Goal: Find specific page/section: Find specific page/section

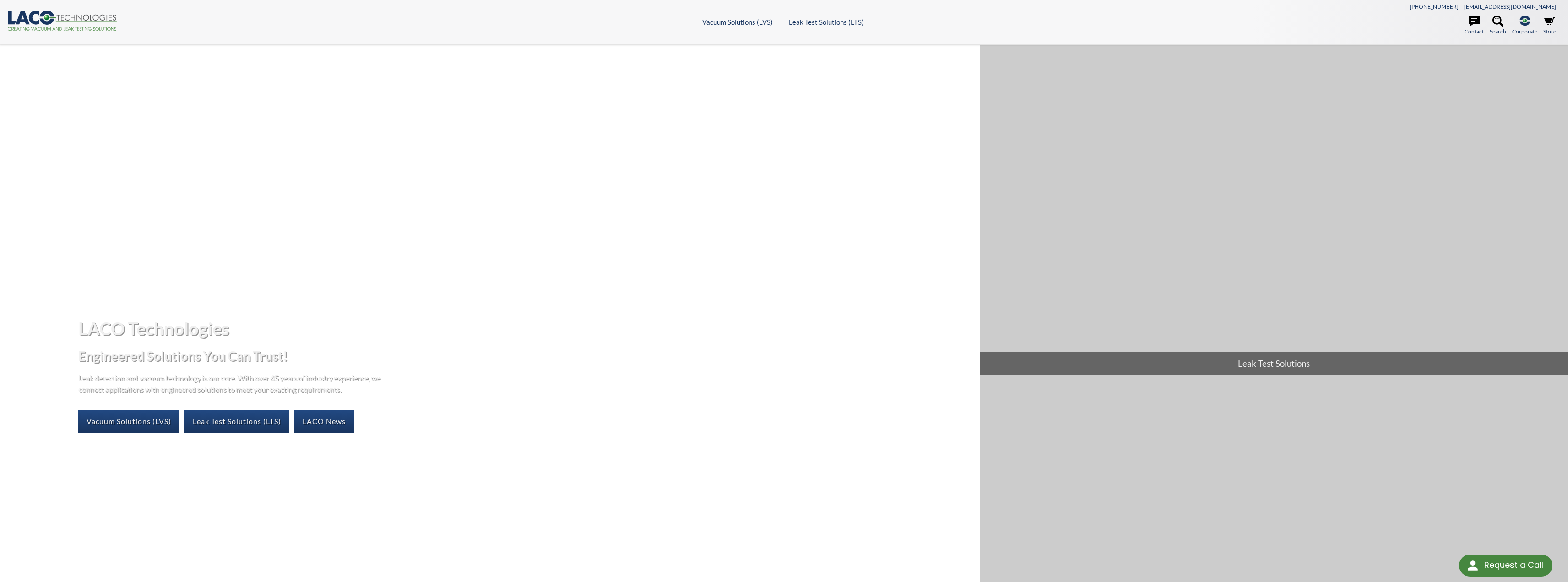
select select "Language Translate Widget"
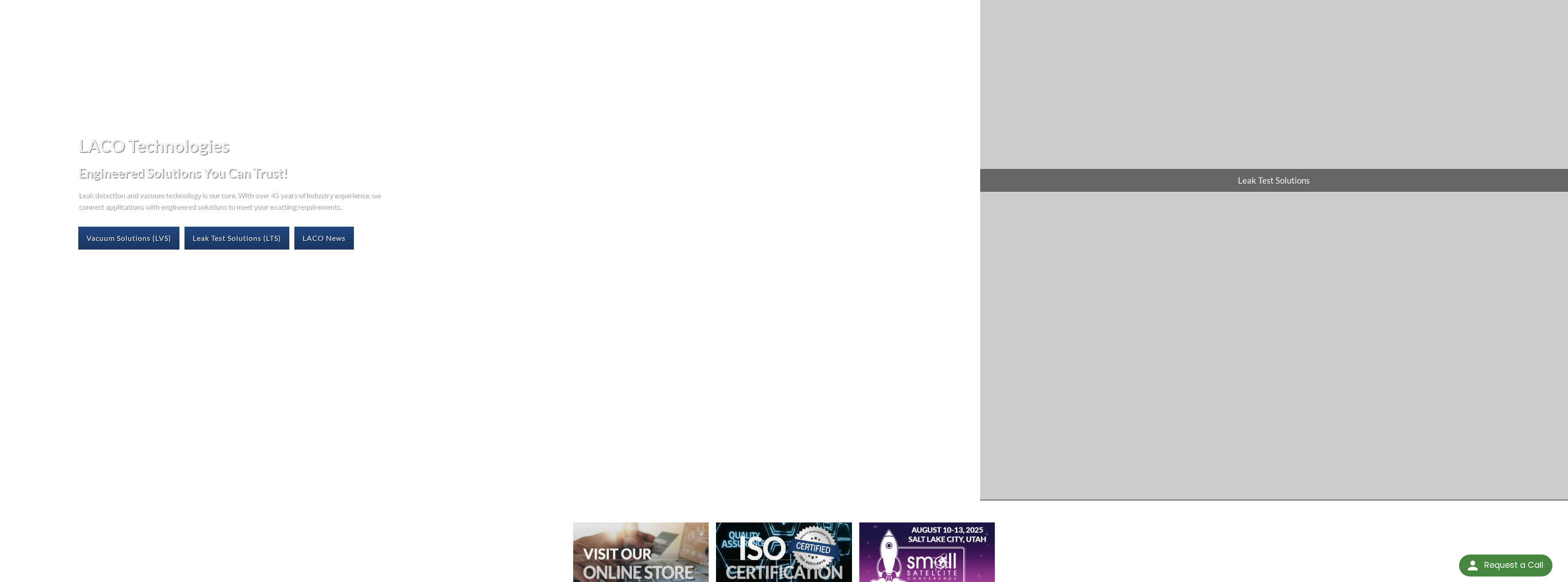
scroll to position [92, 0]
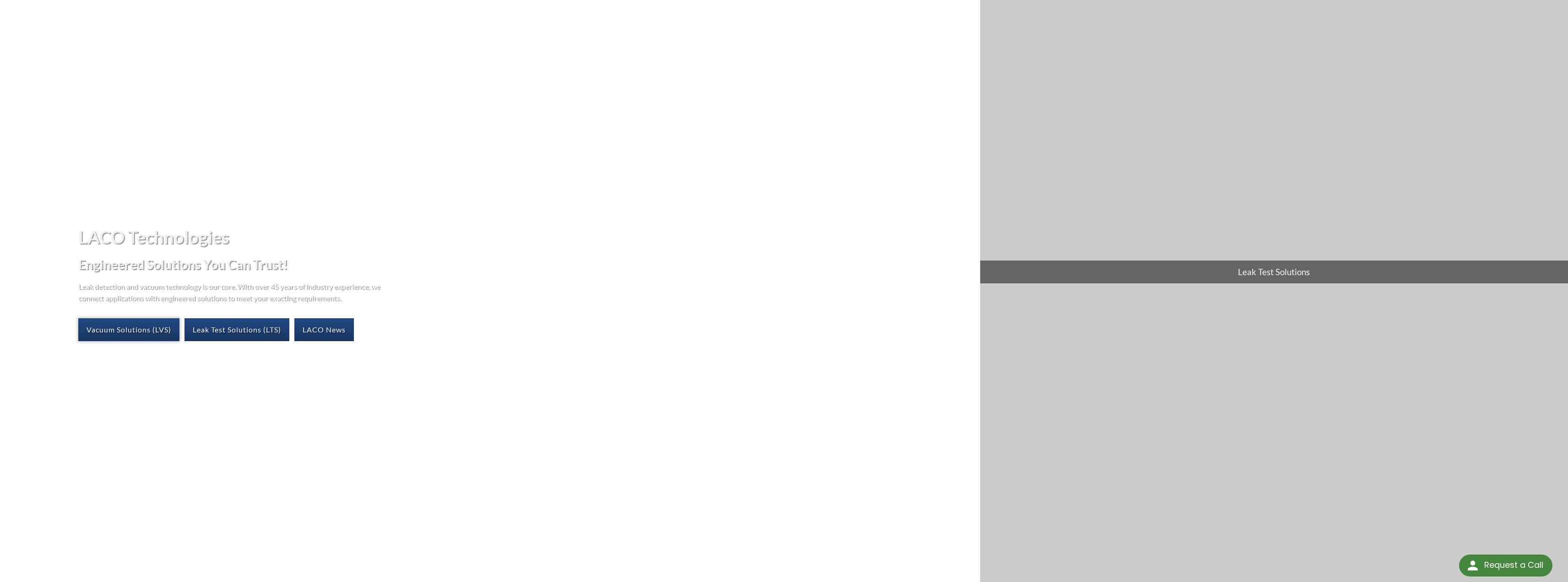
click at [140, 329] on link "Vacuum Solutions (LVS)" at bounding box center [129, 329] width 101 height 23
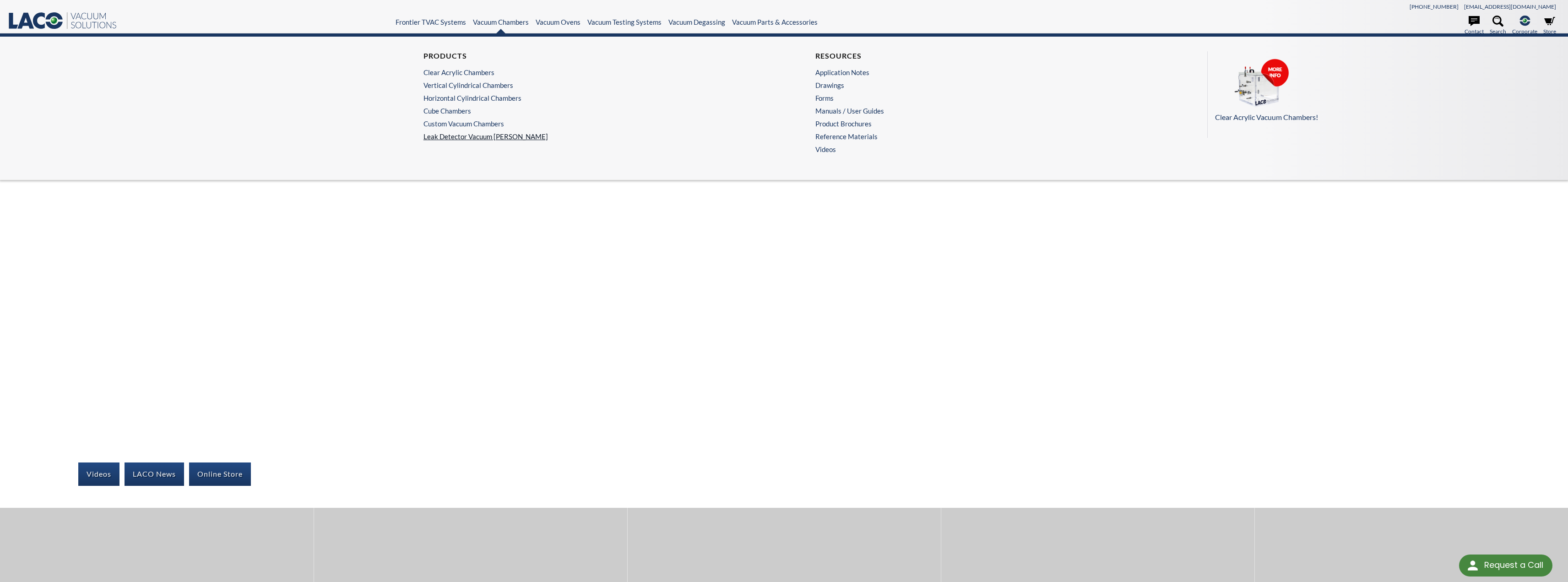
click at [469, 137] on link "Leak Detector Vacuum [PERSON_NAME]" at bounding box center [588, 136] width 329 height 8
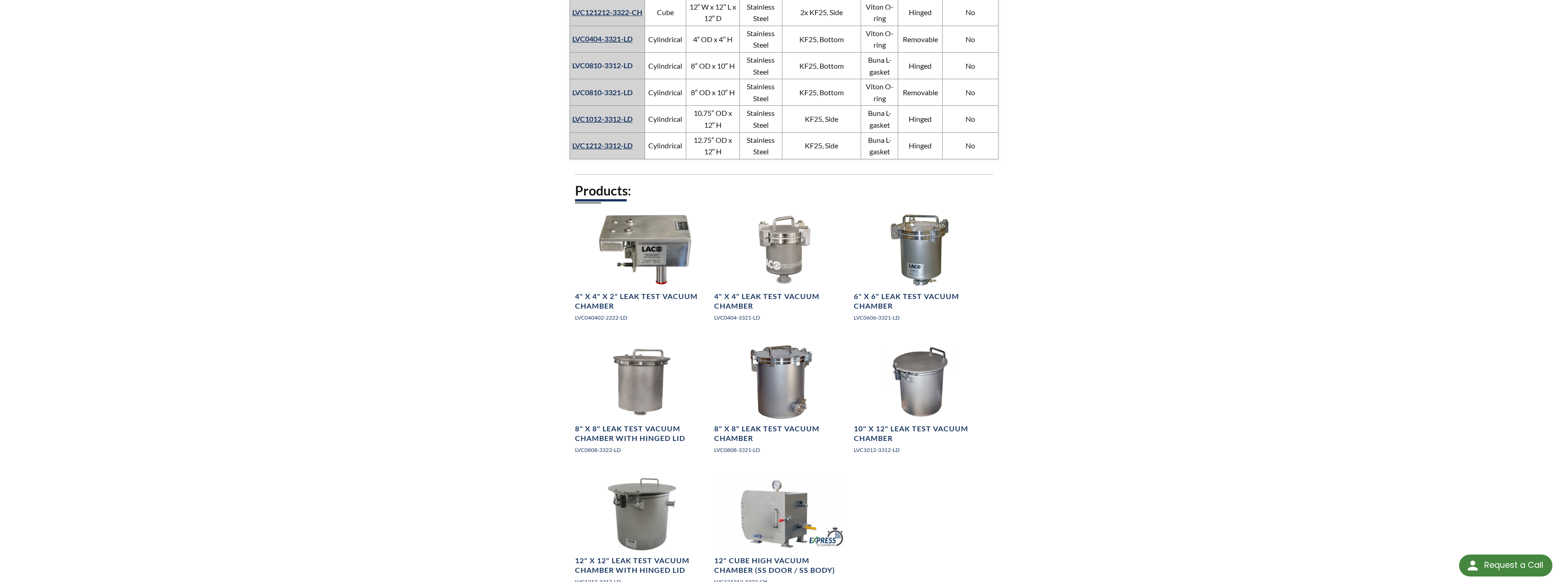
scroll to position [596, 0]
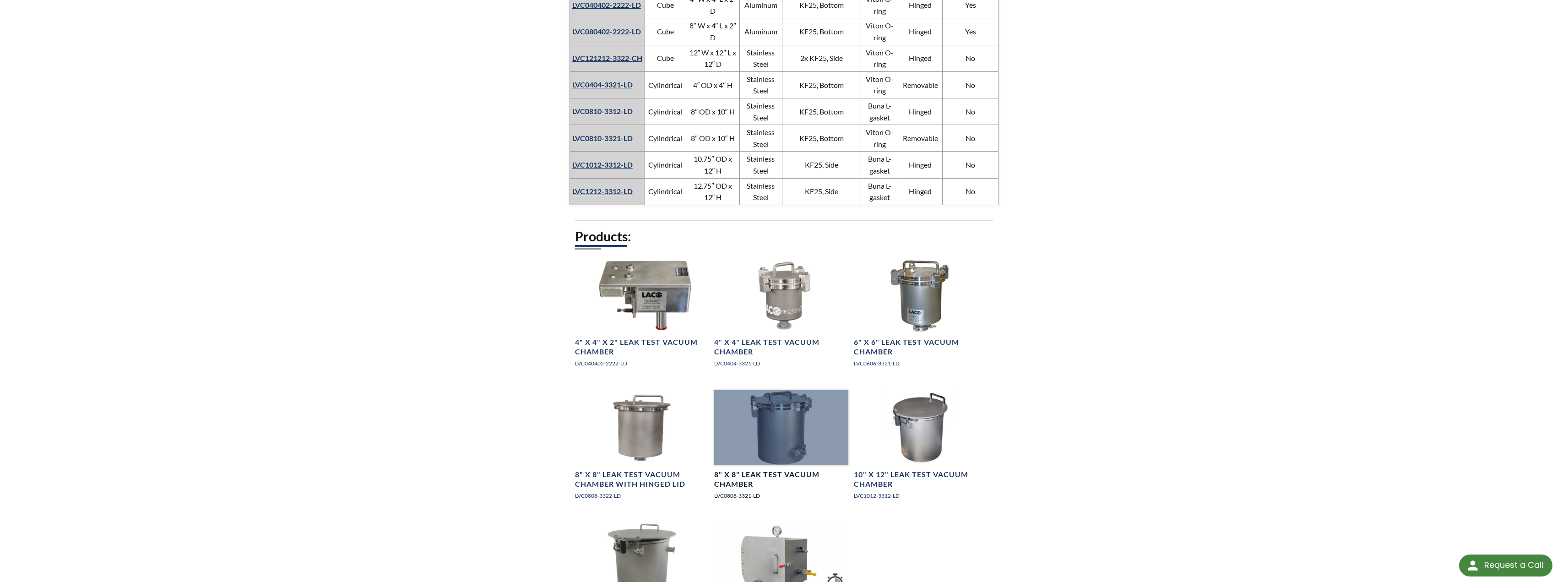
click at [780, 426] on div at bounding box center [781, 428] width 134 height 75
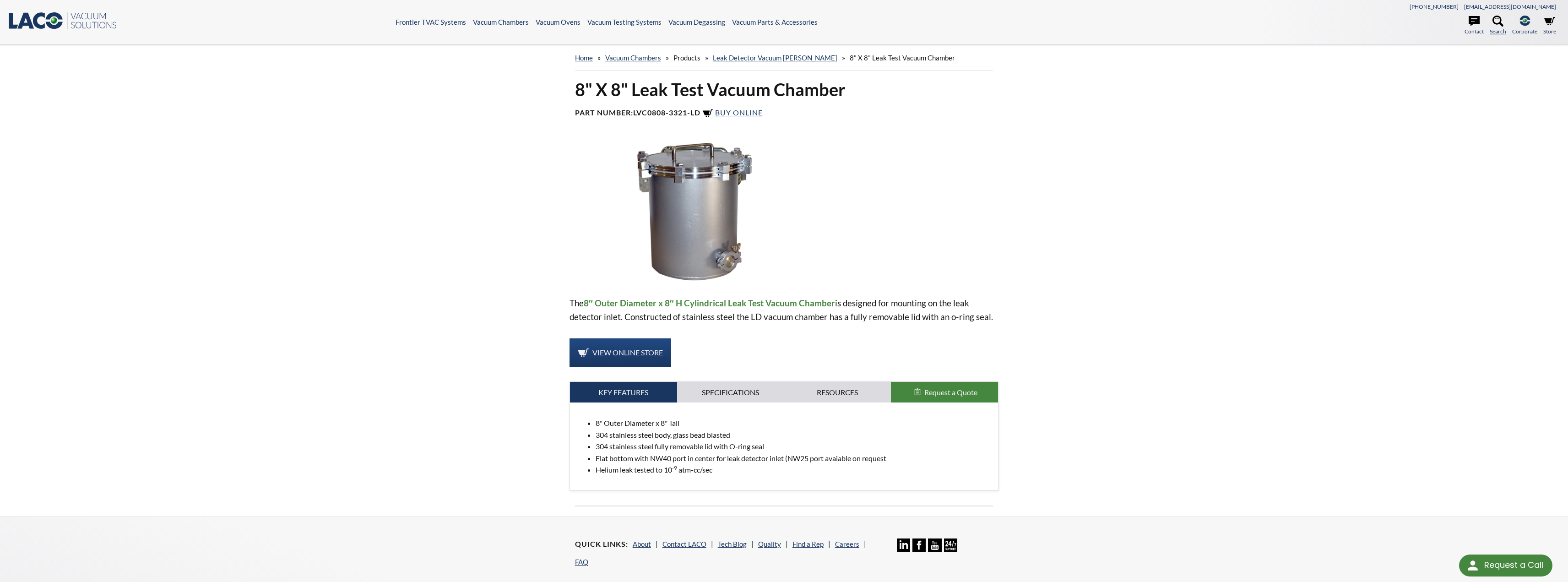
click at [1498, 21] on icon at bounding box center [1498, 21] width 11 height 11
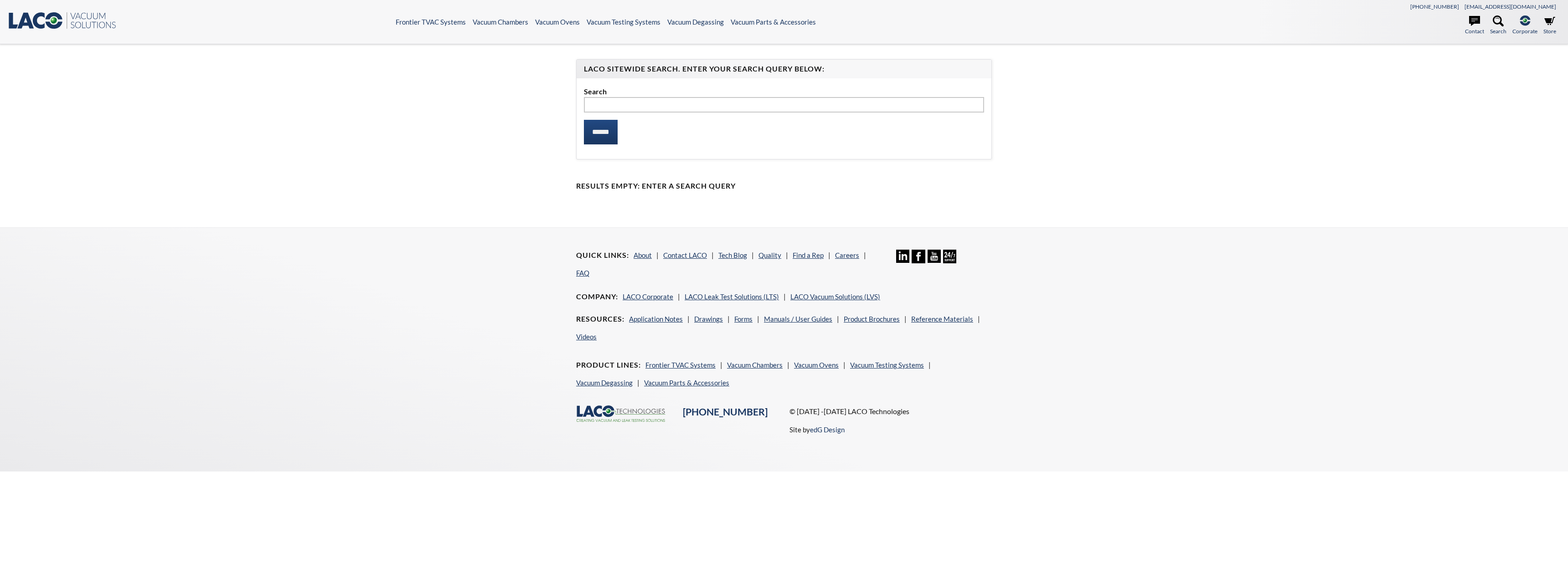
select select "Language Translate Widget"
type input "**********"
click at [584, 120] on input "******" at bounding box center [600, 132] width 34 height 25
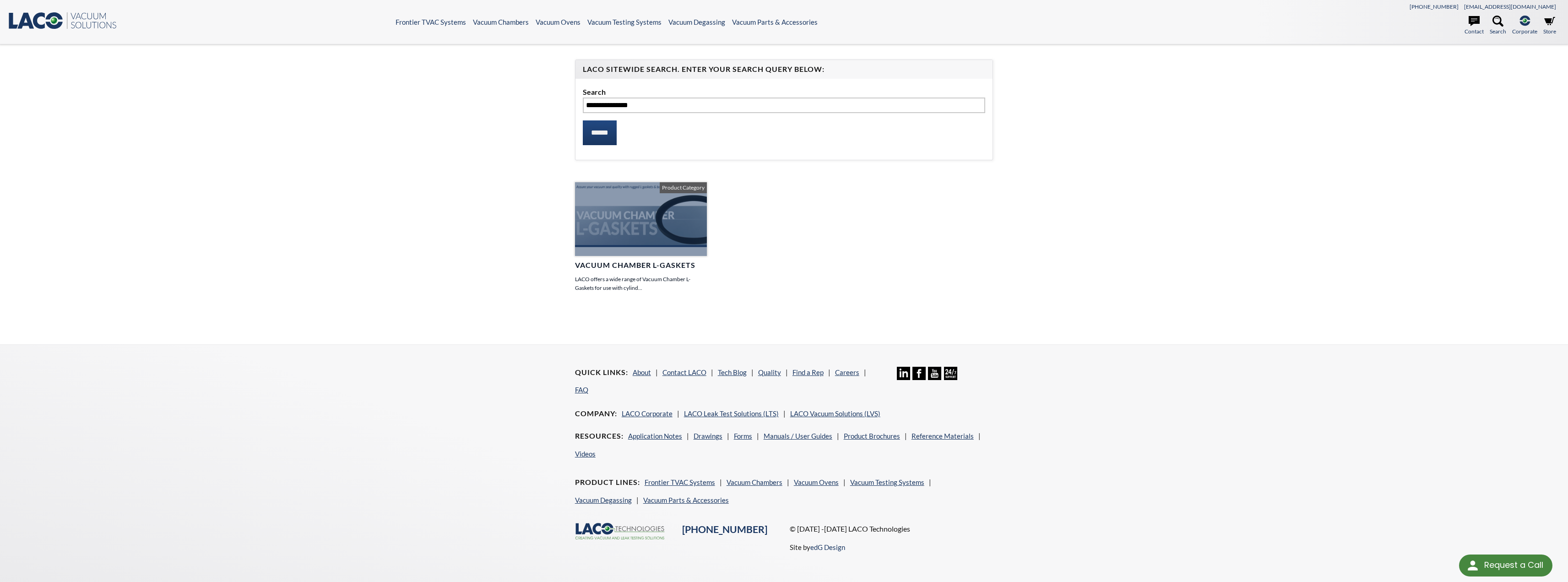
click at [613, 263] on h4 "Vacuum Chamber L-Gaskets" at bounding box center [641, 265] width 132 height 10
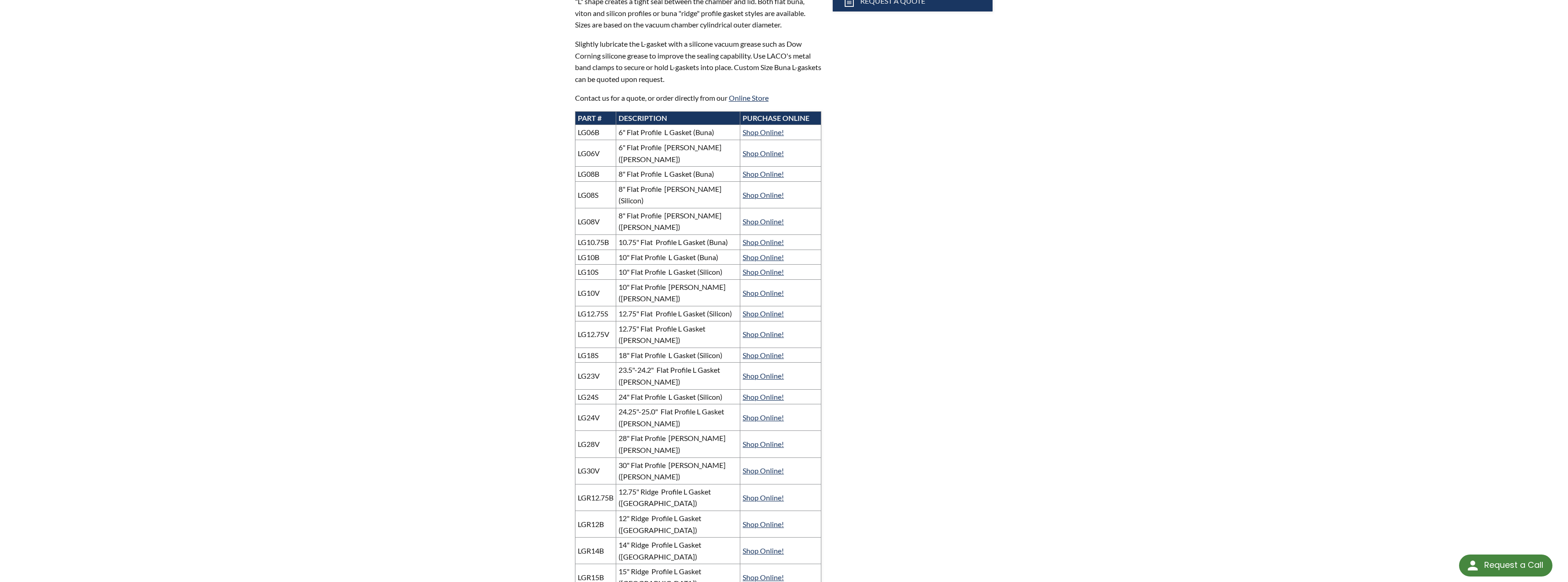
scroll to position [275, 0]
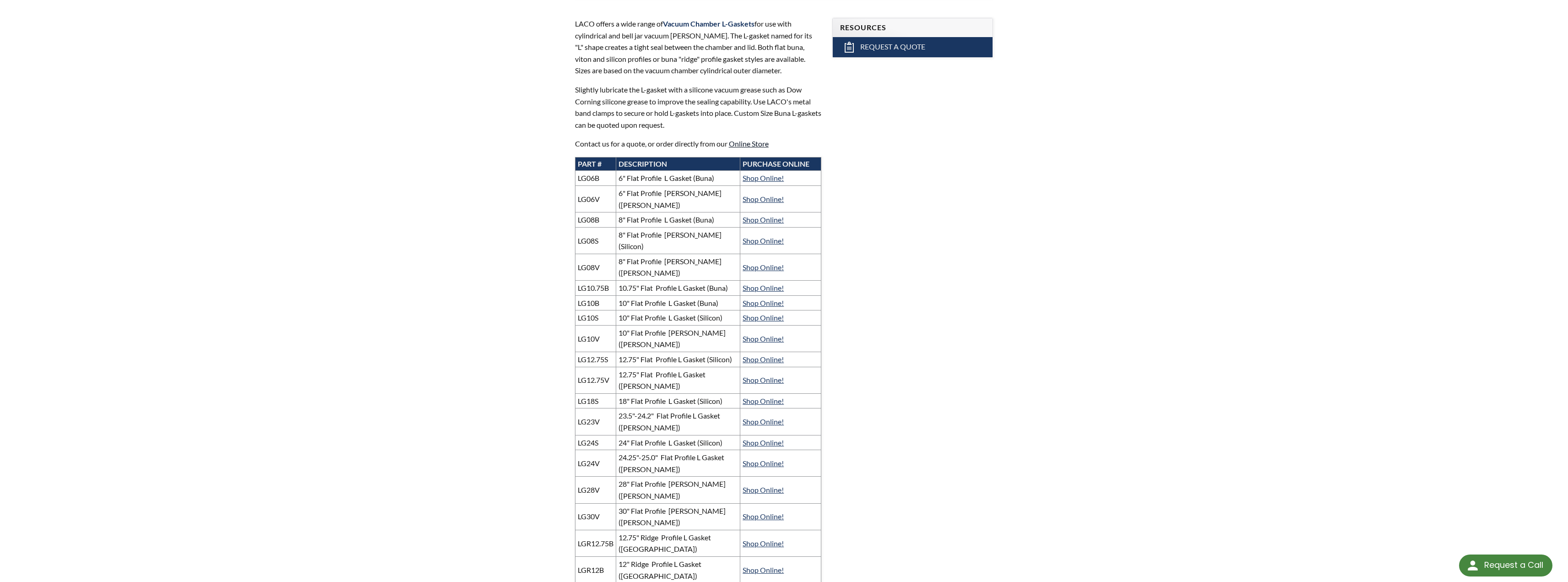
click at [741, 143] on link "Online Store" at bounding box center [749, 143] width 40 height 9
